Goal: Information Seeking & Learning: Learn about a topic

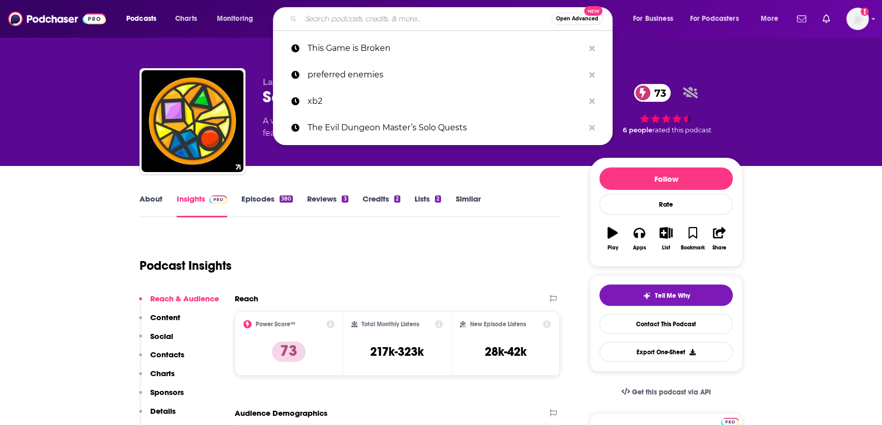
click at [337, 16] on input "Search podcasts, credits, & more..." at bounding box center [426, 19] width 251 height 16
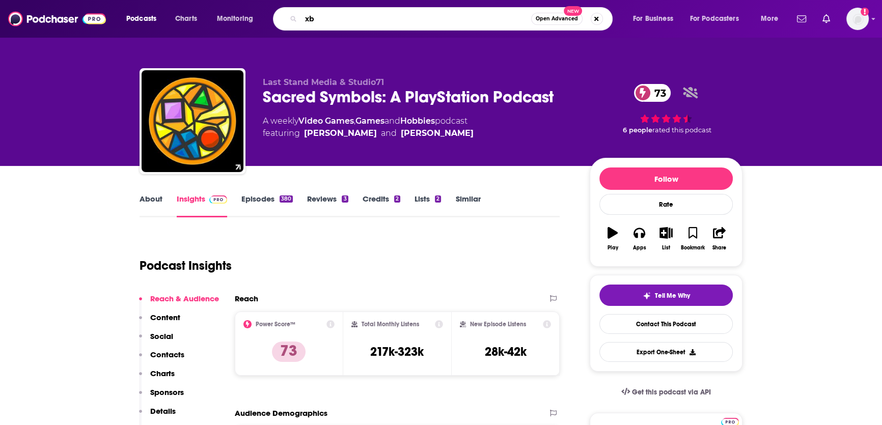
type input "xb2"
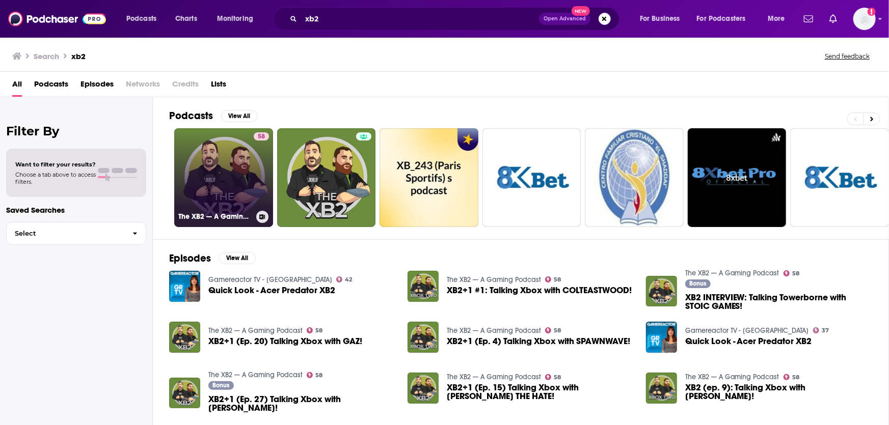
click at [221, 156] on link "58 The XB2 — A Gaming Podcast" at bounding box center [223, 177] width 99 height 99
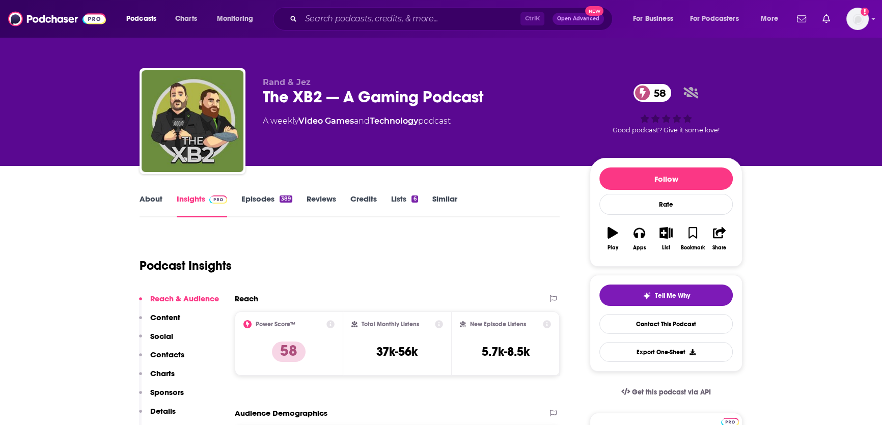
click at [143, 200] on link "About" at bounding box center [151, 205] width 23 height 23
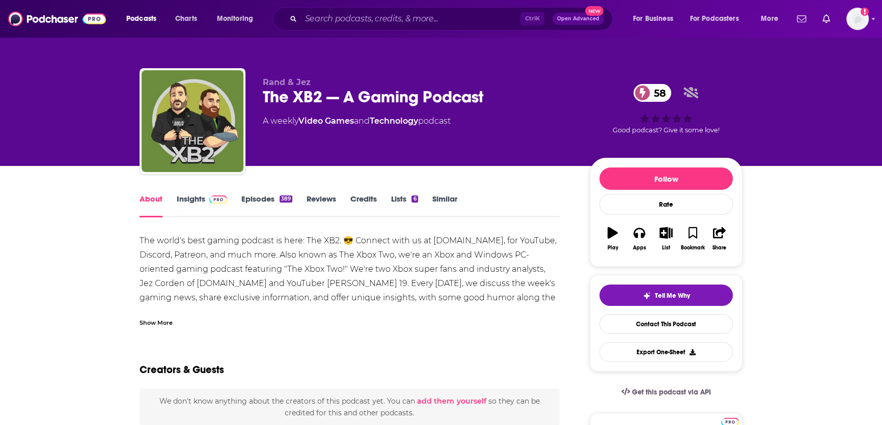
click at [190, 197] on link "Insights" at bounding box center [202, 205] width 50 height 23
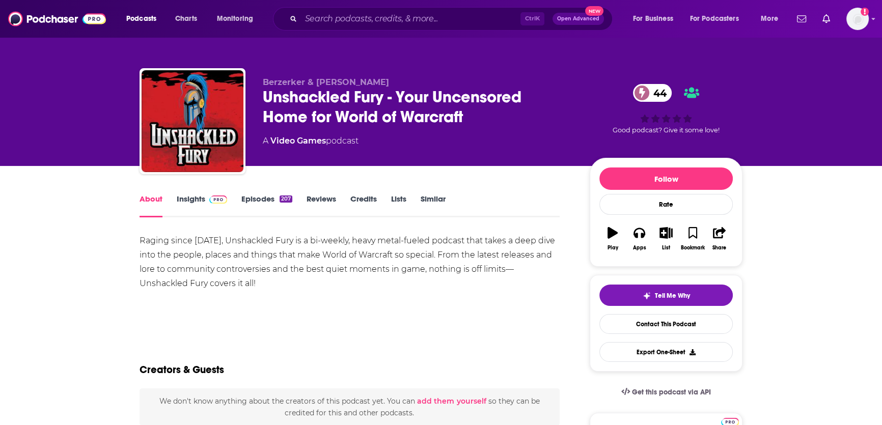
click at [191, 203] on link "Insights" at bounding box center [202, 205] width 50 height 23
